Goal: Transaction & Acquisition: Book appointment/travel/reservation

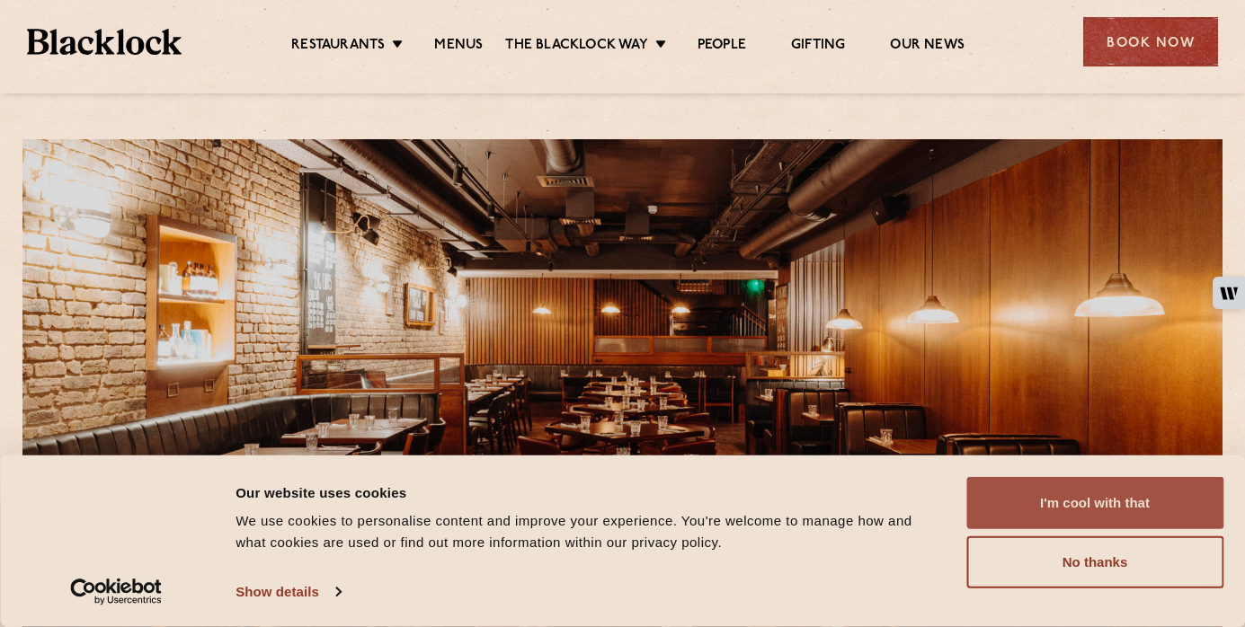
click at [1092, 501] on button "I'm cool with that" at bounding box center [1094, 503] width 257 height 52
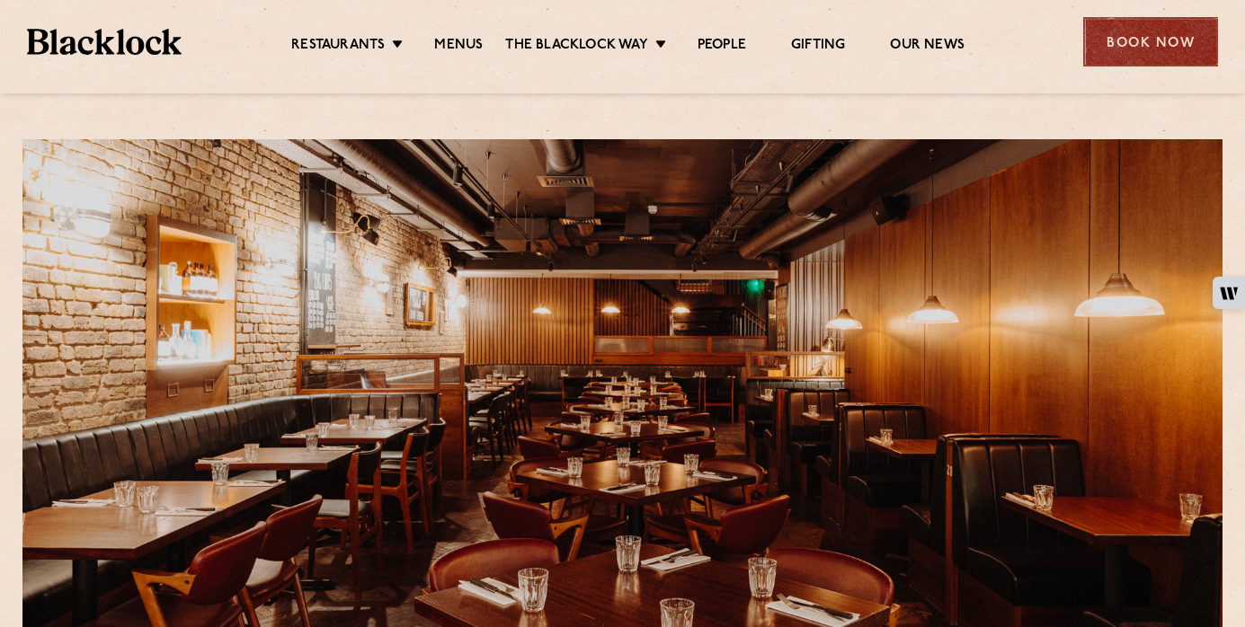
click at [1189, 52] on div "Book Now" at bounding box center [1150, 41] width 135 height 49
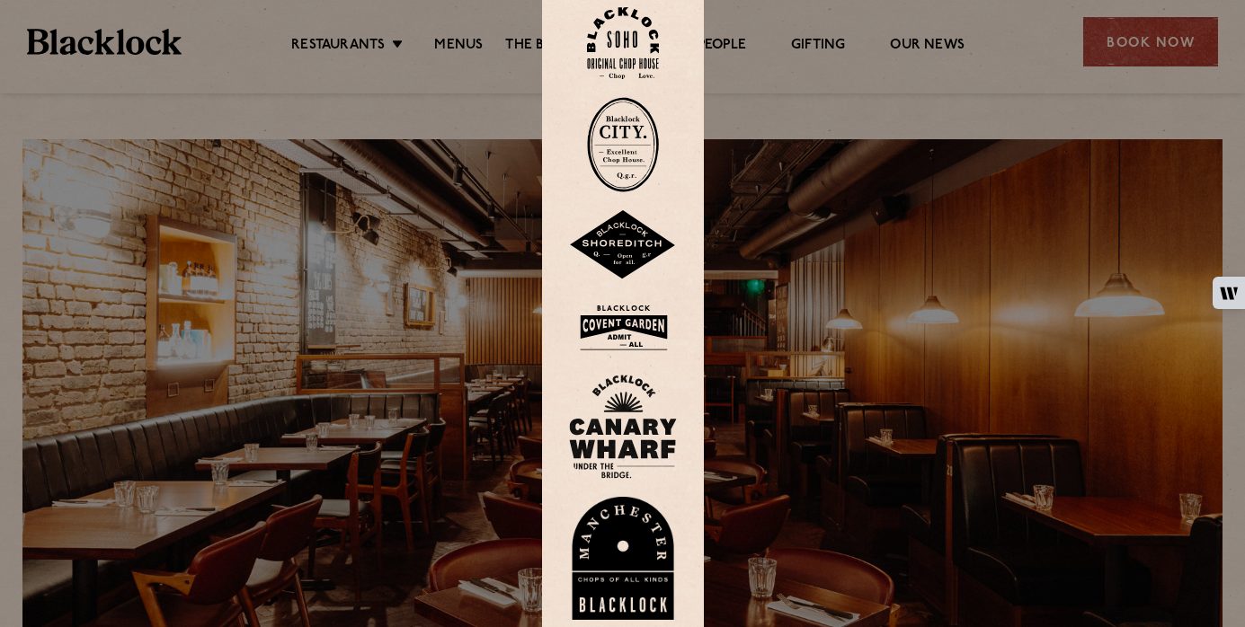
click at [645, 327] on img at bounding box center [623, 327] width 108 height 58
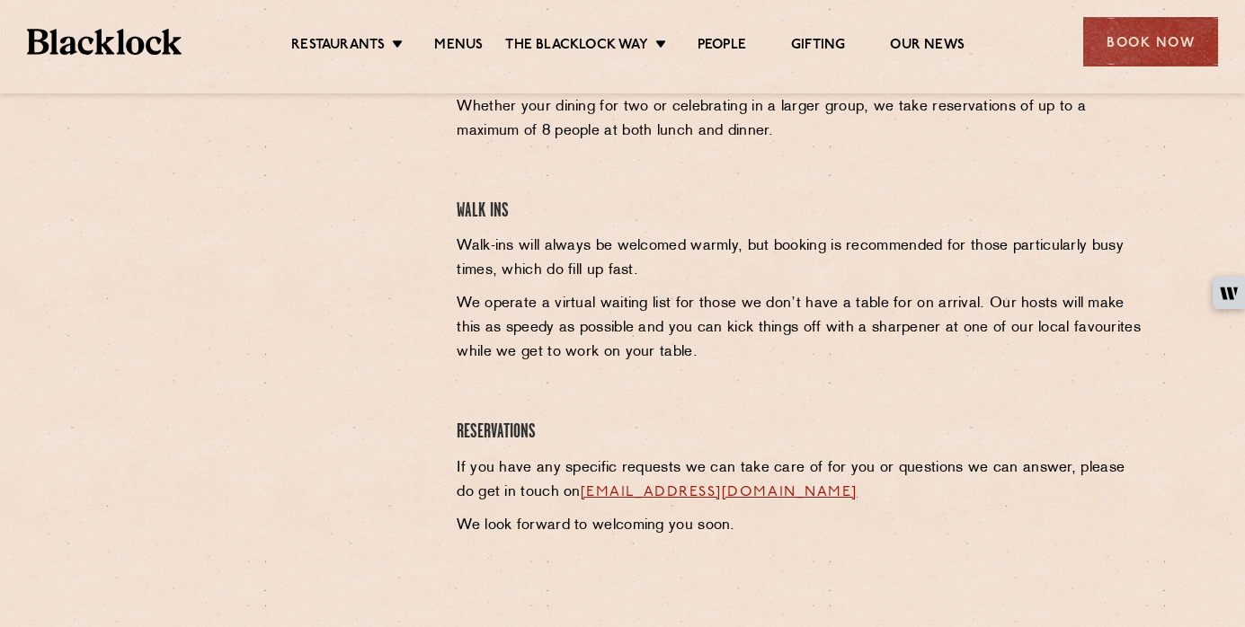
scroll to position [483, 0]
